Goal: Find specific page/section: Find specific page/section

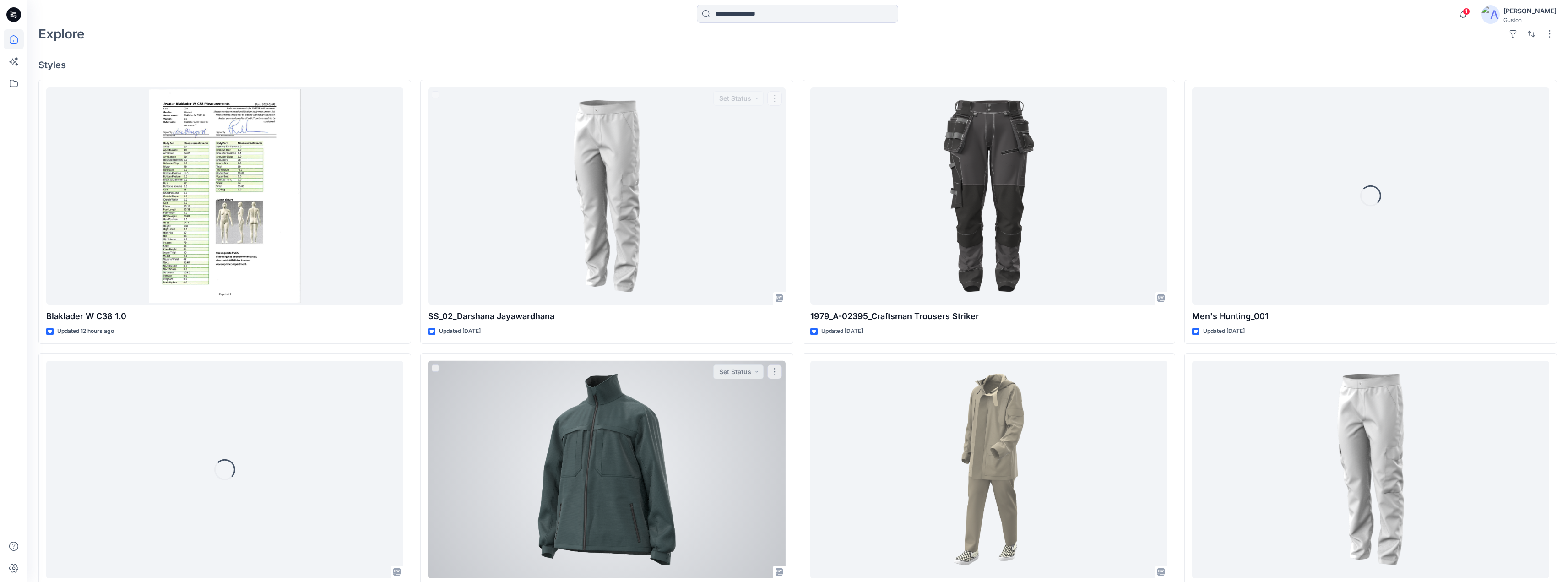
scroll to position [275, 0]
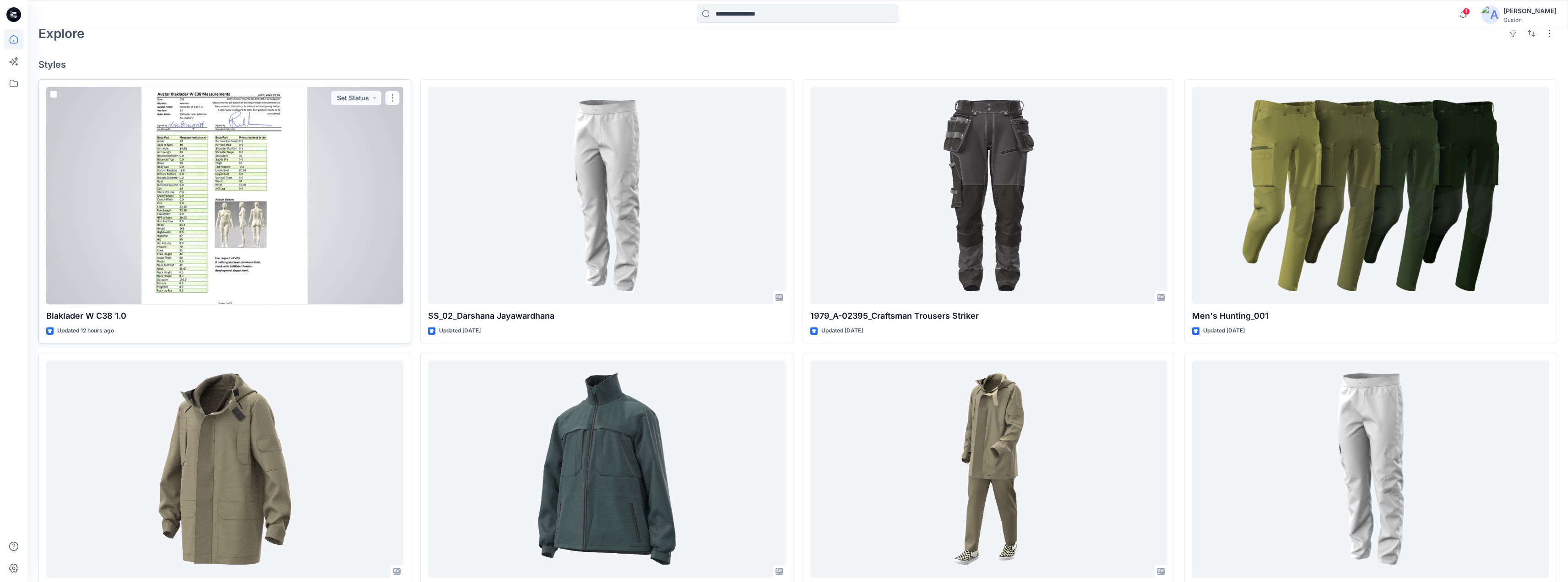
click at [297, 152] on div at bounding box center [224, 196] width 357 height 218
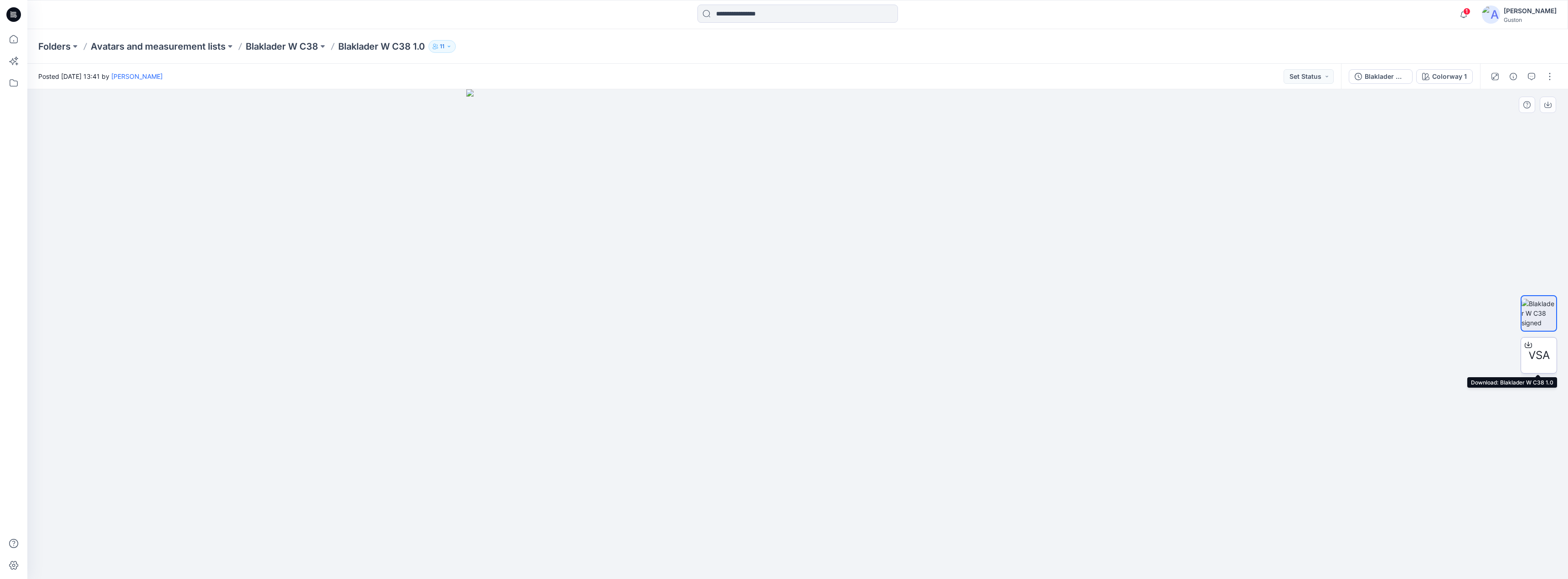
click at [1528, 344] on icon at bounding box center [1528, 343] width 4 height 4
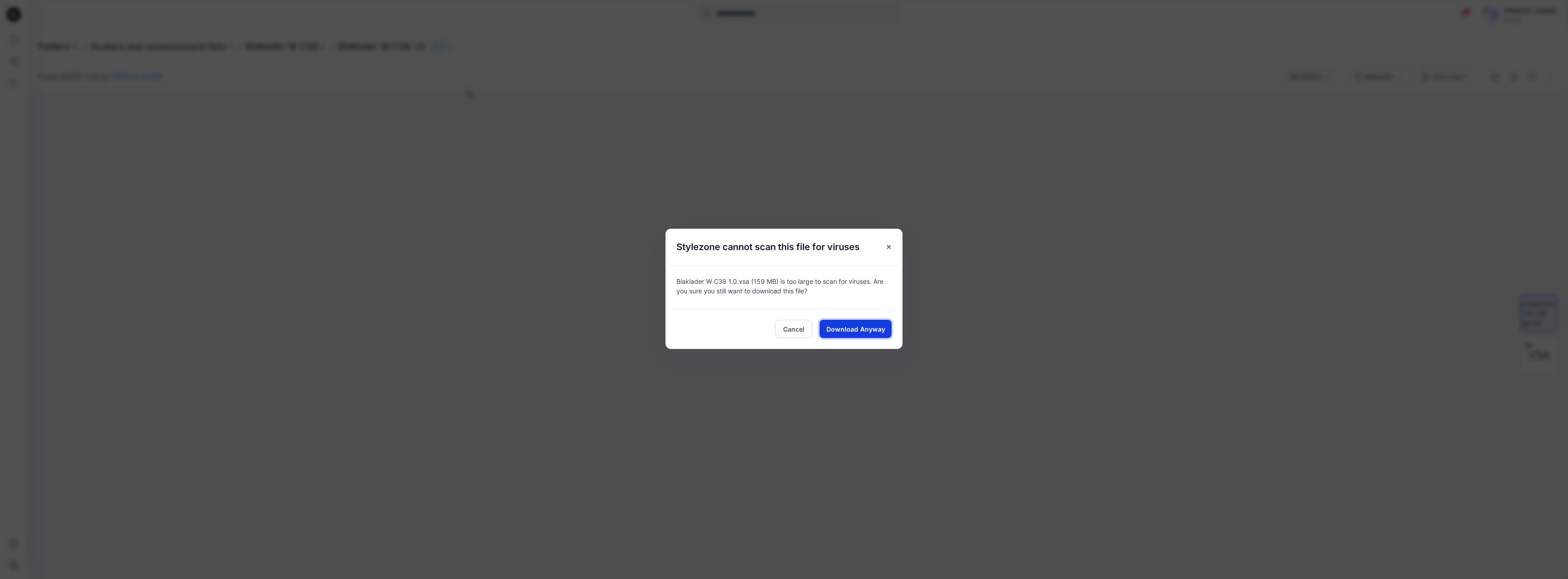
click at [862, 328] on span "Download Anyway" at bounding box center [855, 329] width 59 height 9
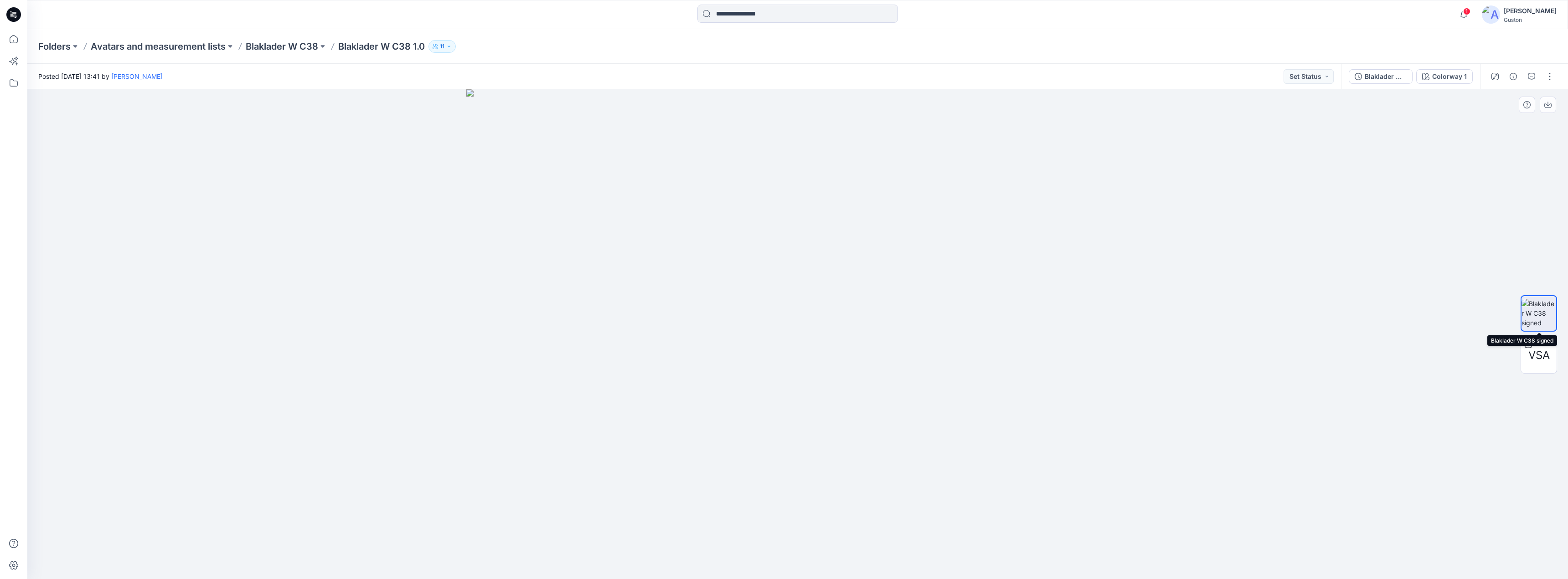
click at [1547, 308] on img at bounding box center [1539, 313] width 35 height 29
click at [1545, 310] on img at bounding box center [1539, 313] width 35 height 29
click at [1549, 105] on icon "button" at bounding box center [1548, 105] width 7 height 7
click at [1397, 76] on div "Blaklader W C38 1.0" at bounding box center [1386, 76] width 42 height 10
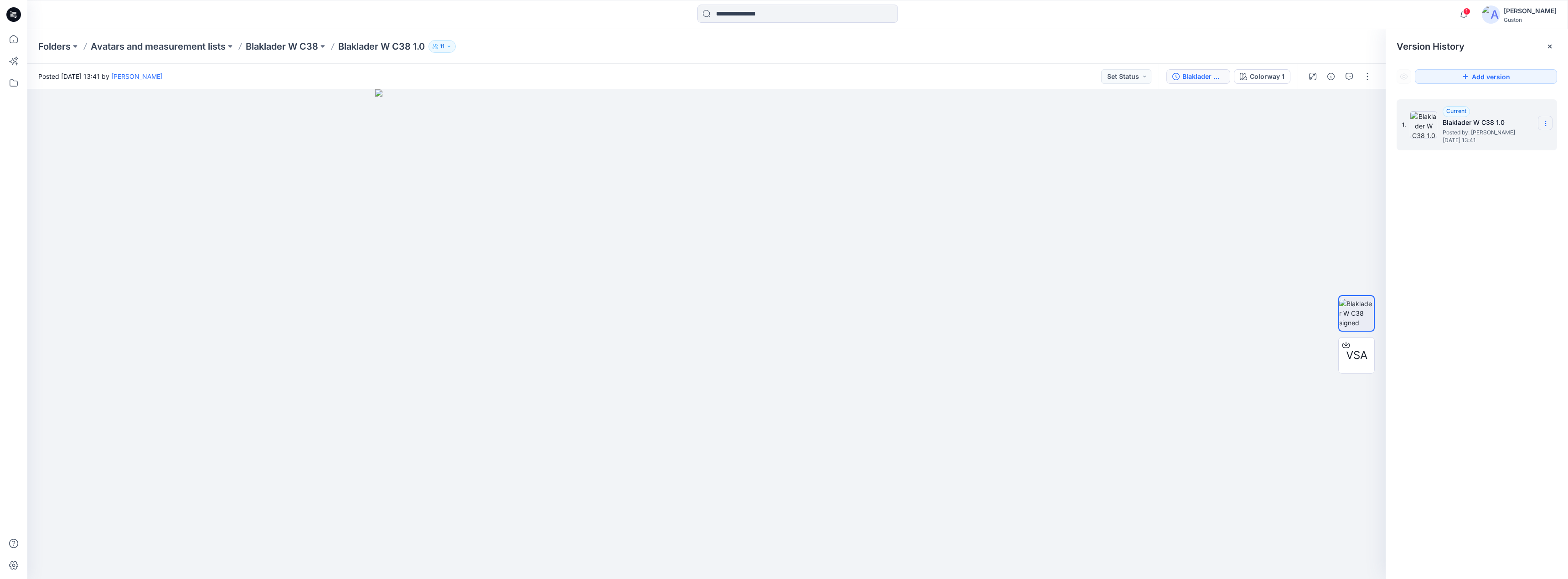
click at [1545, 123] on icon at bounding box center [1546, 123] width 7 height 7
click at [1531, 211] on div "1. Current Blaklader W C38 1.0 Posted by: [PERSON_NAME] [DATE] 13:41 Duplicate …" at bounding box center [1477, 341] width 182 height 503
click at [1424, 126] on img at bounding box center [1423, 125] width 27 height 27
click at [1476, 133] on span "Posted by: [PERSON_NAME]" at bounding box center [1488, 132] width 91 height 9
click at [1528, 135] on span "Posted by: [PERSON_NAME]" at bounding box center [1488, 132] width 91 height 9
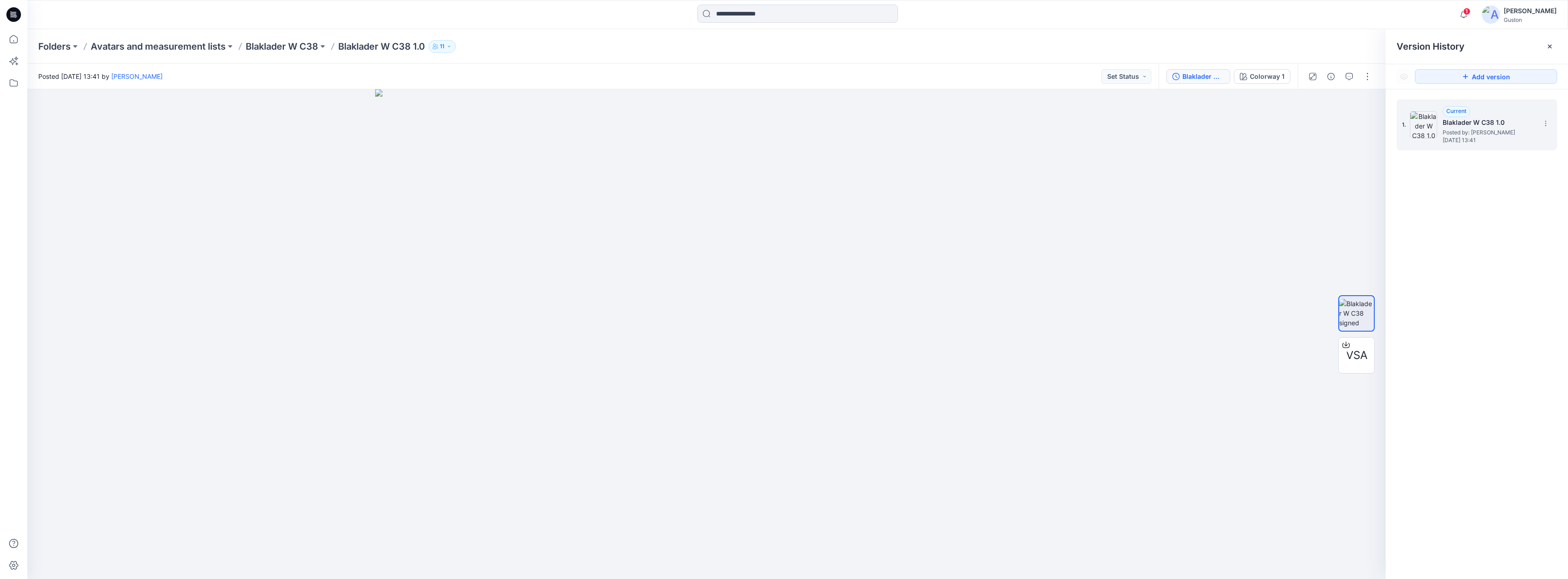
click at [1554, 124] on div "1. Current Blaklader W C38 1.0 Posted by: [PERSON_NAME] [DATE] 13:41" at bounding box center [1477, 125] width 161 height 51
click at [1549, 125] on icon at bounding box center [1546, 123] width 7 height 7
drag, startPoint x: 1497, startPoint y: 190, endPoint x: 1439, endPoint y: 159, distance: 65.8
click at [1495, 190] on div "1. Current Blaklader W C38 1.0 Posted by: [PERSON_NAME] [DATE] 13:41" at bounding box center [1477, 341] width 182 height 503
click at [11, 39] on icon at bounding box center [14, 39] width 20 height 20
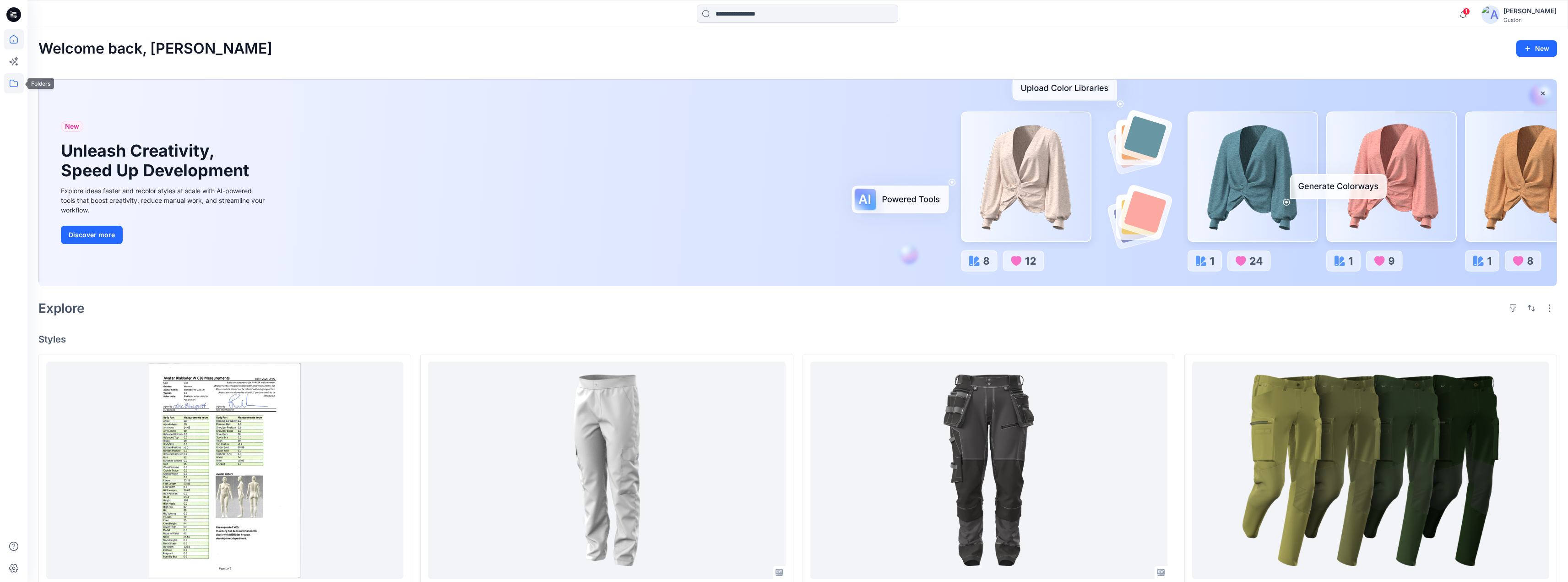
click at [14, 84] on icon at bounding box center [14, 84] width 20 height 20
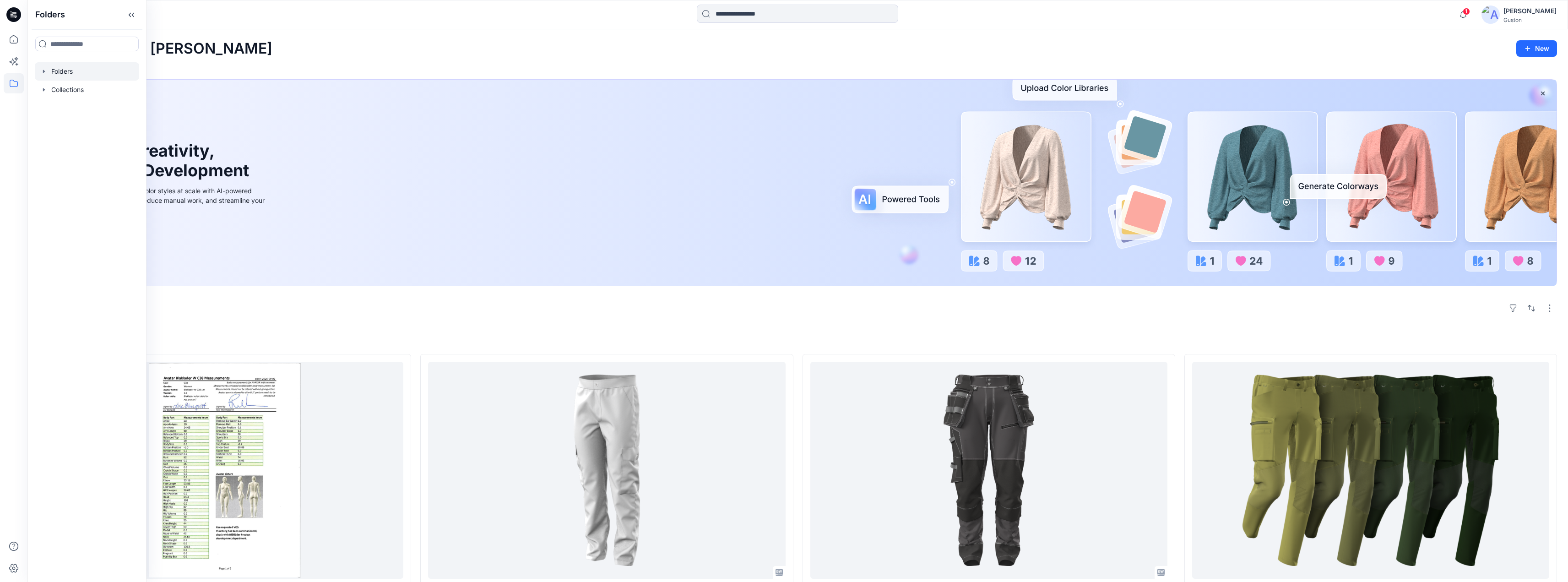
click at [40, 70] on div at bounding box center [87, 71] width 104 height 18
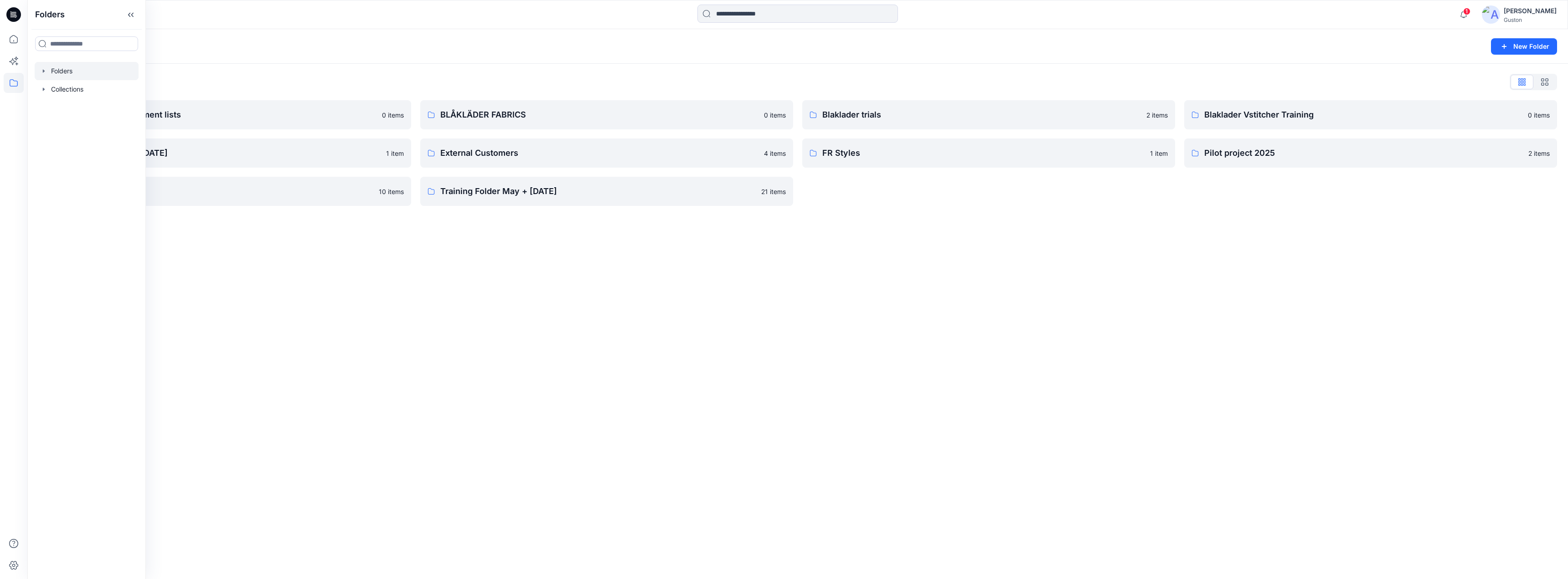
click at [573, 315] on div "Folders New Folder Folders List Avatars and measurement lists 0 items Developme…" at bounding box center [798, 304] width 1541 height 550
click at [958, 114] on p "Blaklader trials" at bounding box center [981, 115] width 318 height 13
click at [1369, 113] on p "Blaklader Vstitcher Training" at bounding box center [1363, 115] width 318 height 13
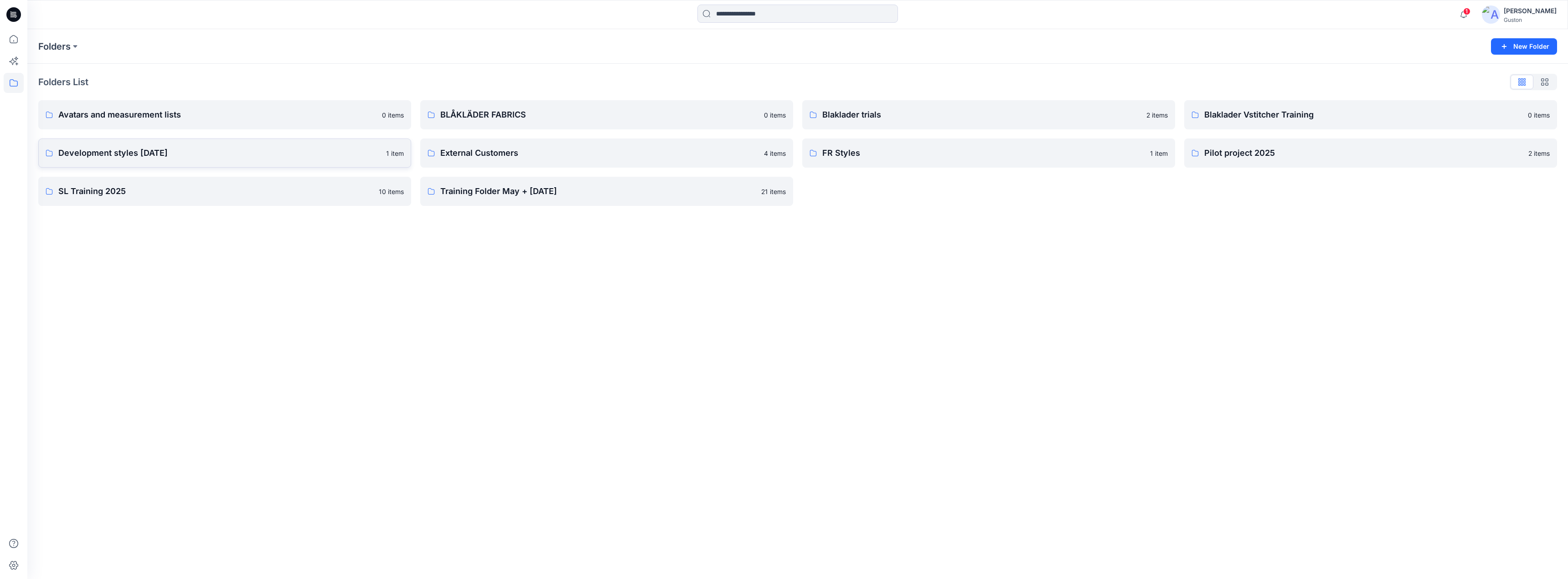
click at [249, 155] on p "Development styles [DATE]" at bounding box center [219, 153] width 322 height 13
click at [301, 155] on p "Development styles [DATE]" at bounding box center [219, 153] width 322 height 13
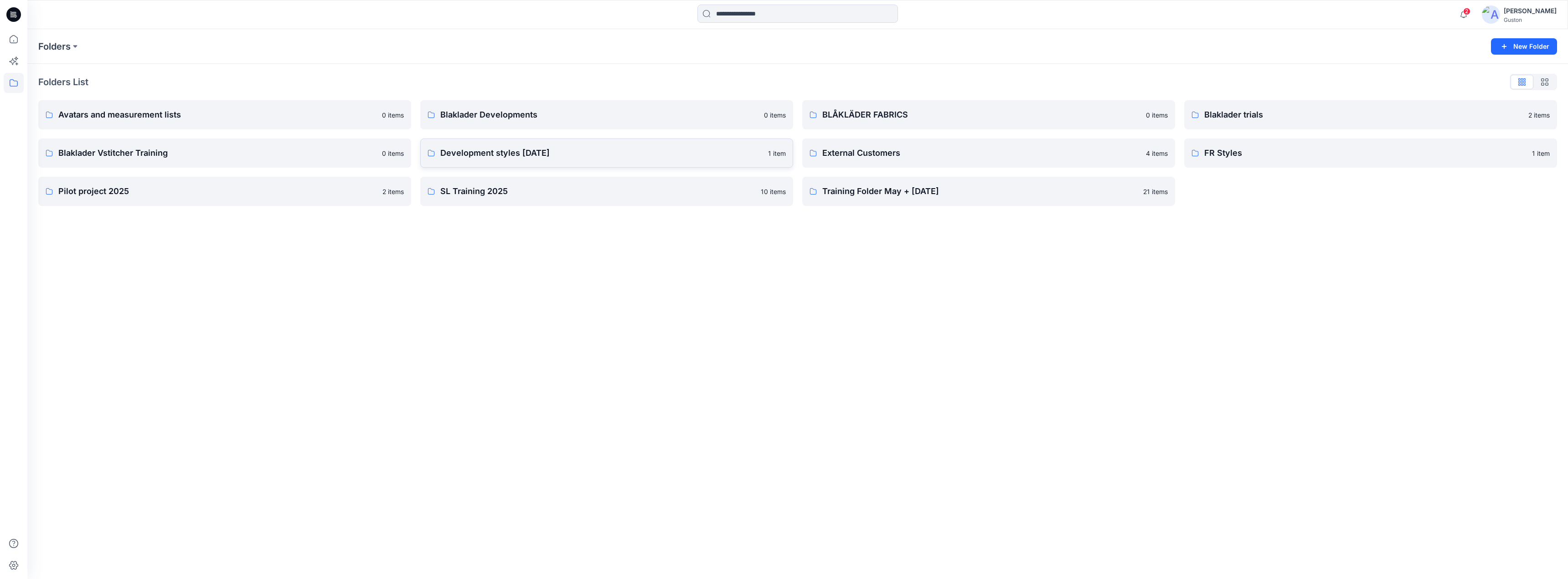
click at [619, 157] on p "Development styles [DATE]" at bounding box center [601, 153] width 322 height 13
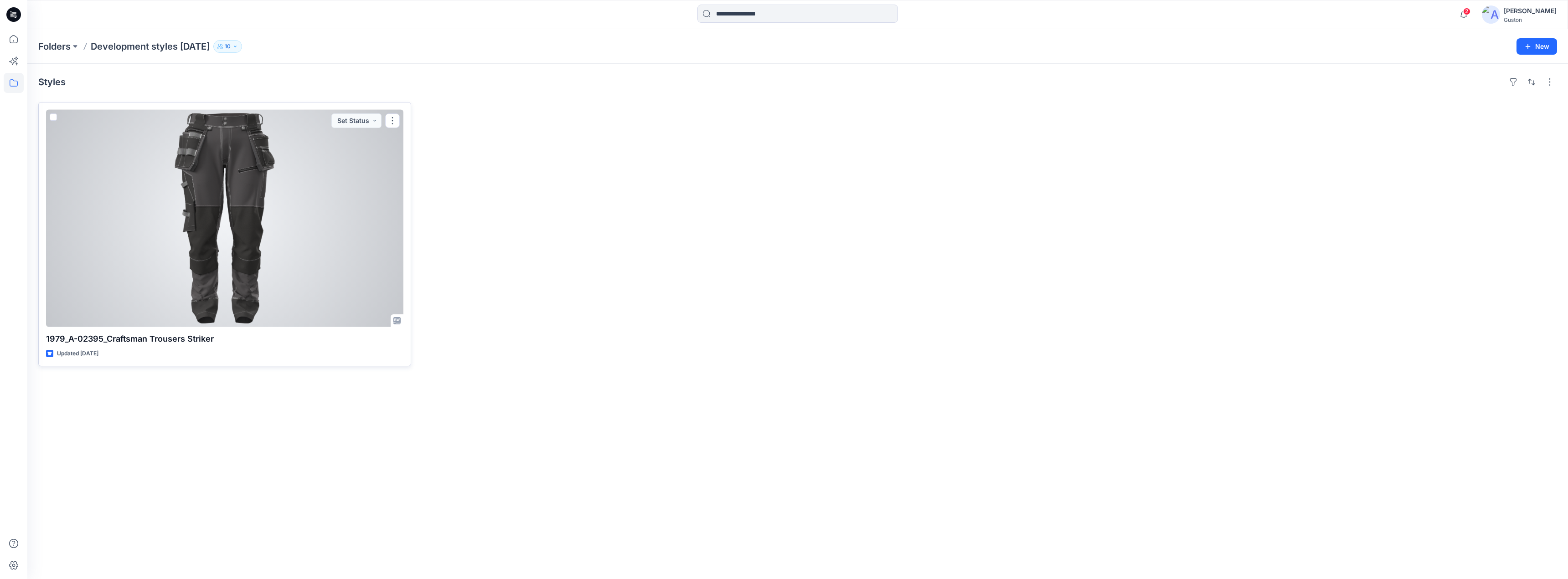
click at [296, 172] on div at bounding box center [225, 218] width 358 height 217
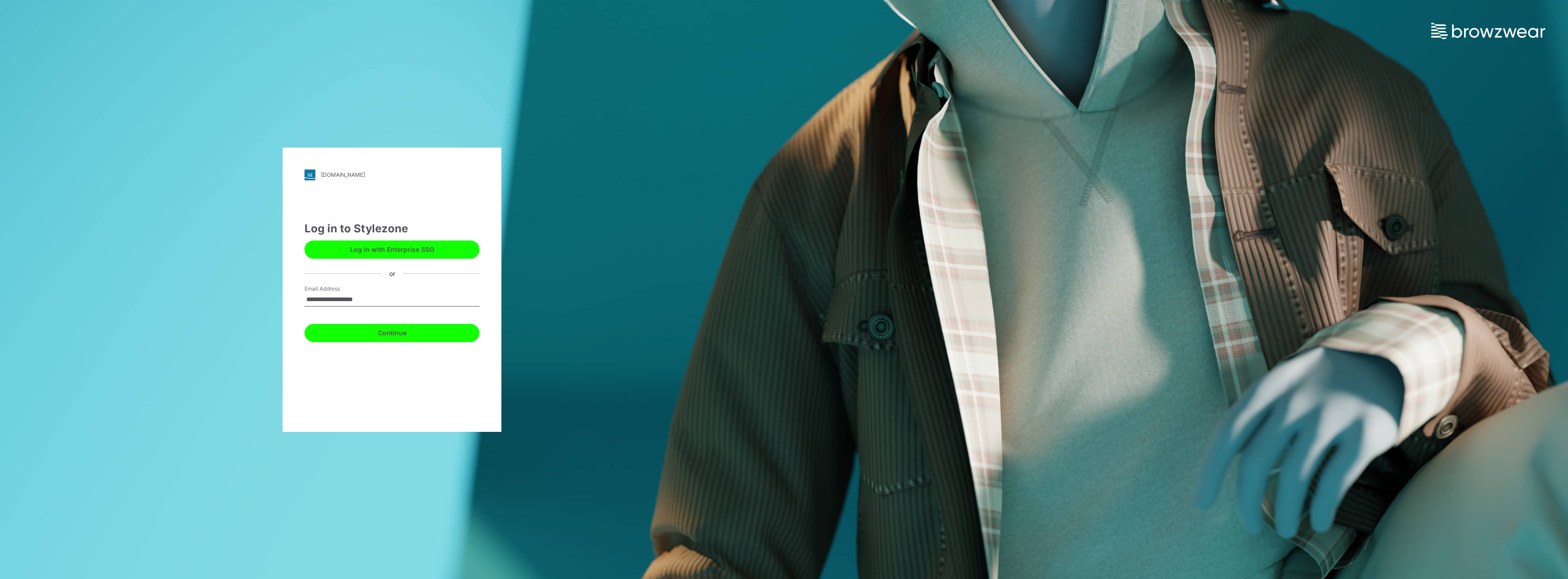
click at [402, 334] on button "Continue" at bounding box center [392, 333] width 175 height 18
